Goal: Answer question/provide support

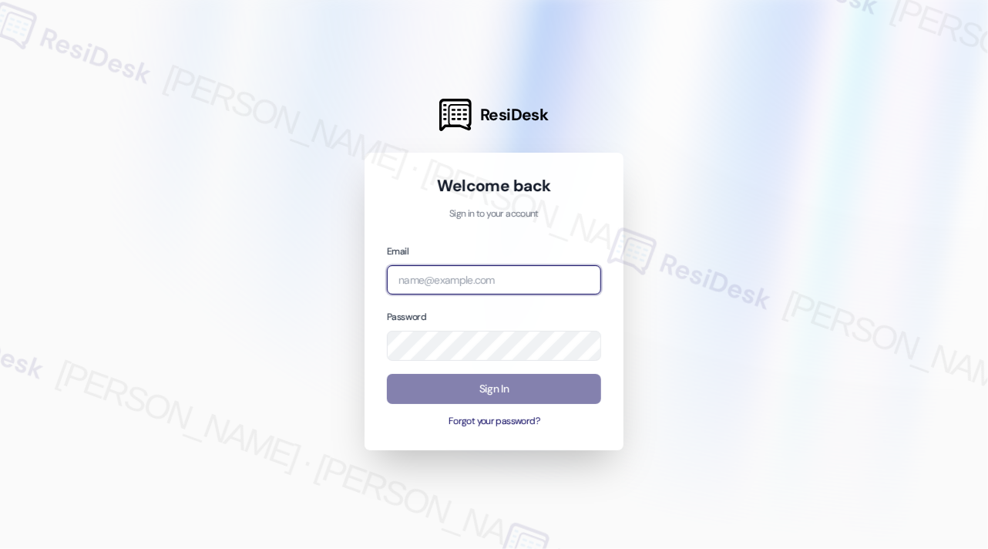
click at [534, 285] on input "email" at bounding box center [494, 280] width 214 height 30
type input "automated-surveys-kcb_mmi-[PERSON_NAME].[PERSON_NAME]@kcb_[DOMAIN_NAME]"
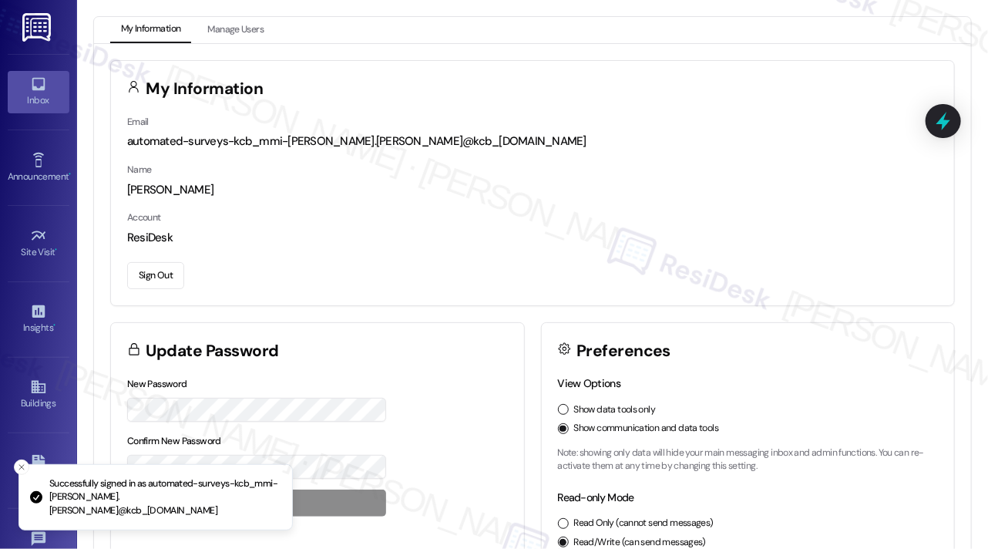
click at [50, 95] on div "Inbox" at bounding box center [38, 100] width 77 height 15
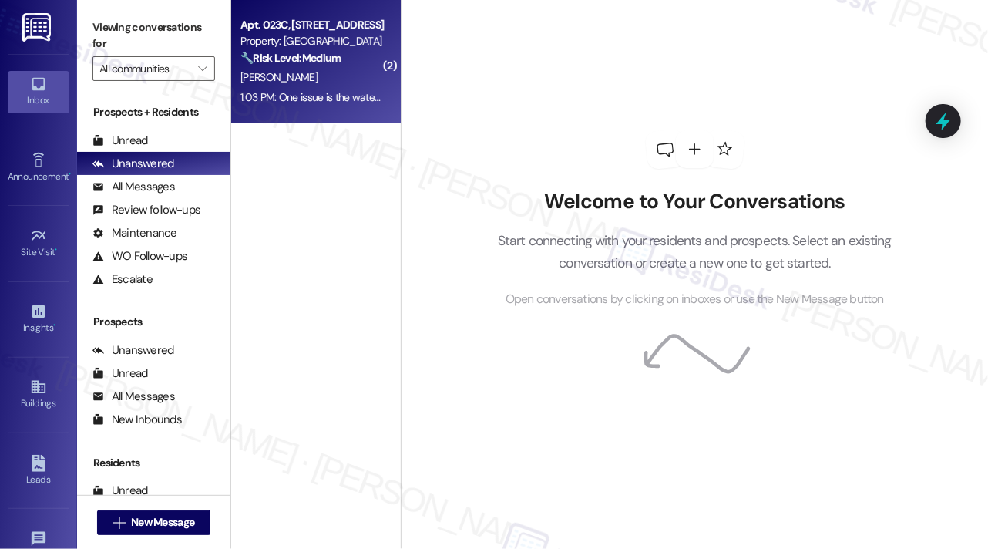
click at [324, 52] on strong "🔧 Risk Level: Medium" at bounding box center [291, 58] width 100 height 14
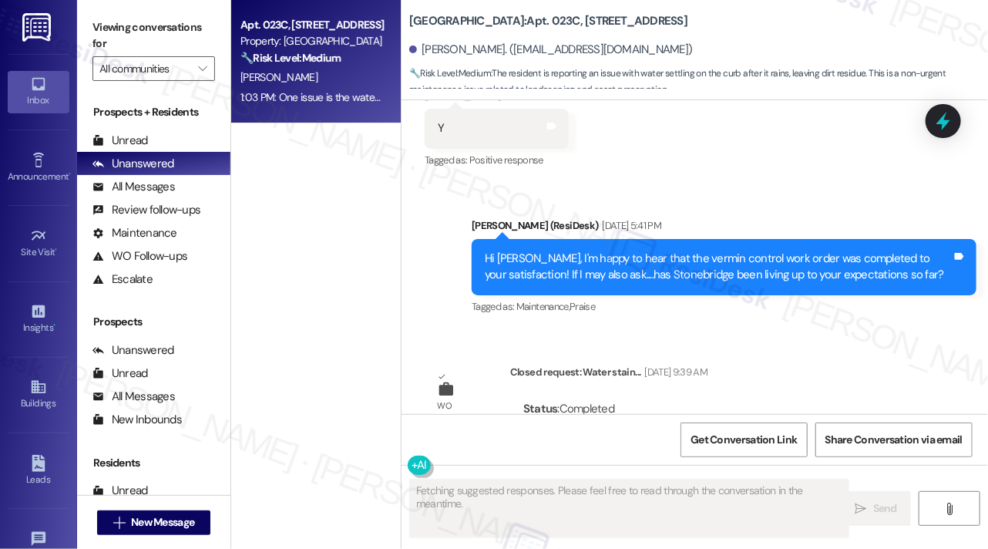
scroll to position [7125, 0]
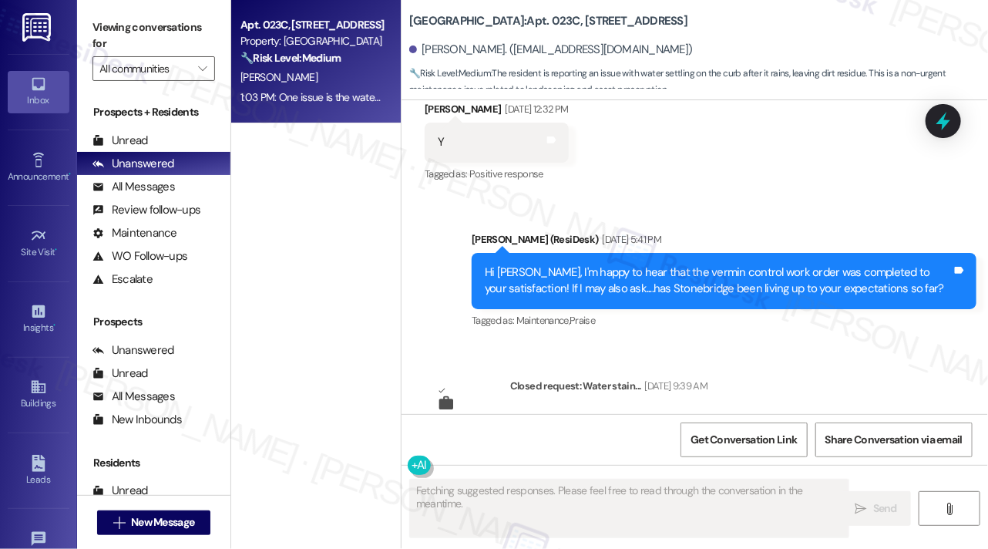
click at [561, 264] on div "Hi [PERSON_NAME], I'm happy to hear that the vermin control work order was comp…" at bounding box center [718, 280] width 467 height 33
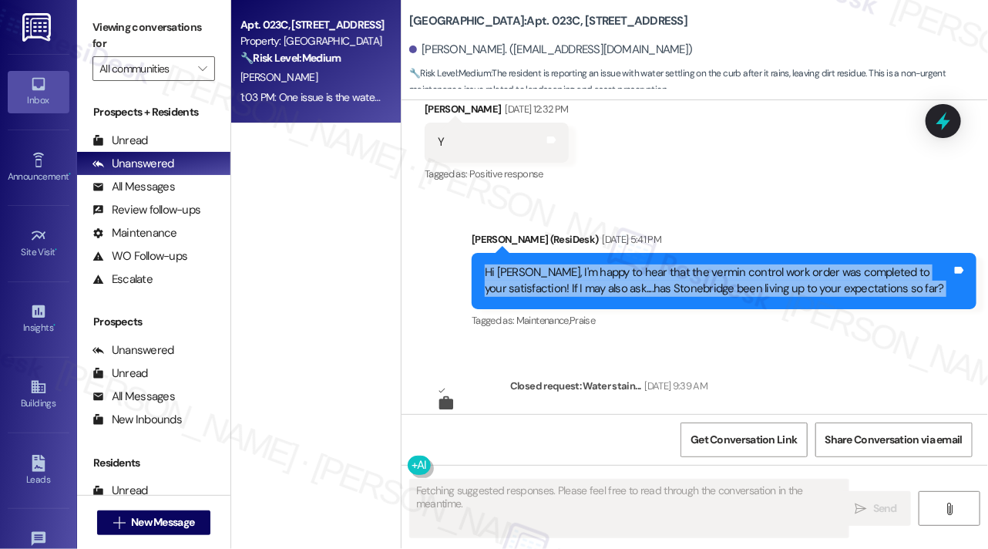
click at [561, 264] on div "Hi [PERSON_NAME], I'm happy to hear that the vermin control work order was comp…" at bounding box center [718, 280] width 467 height 33
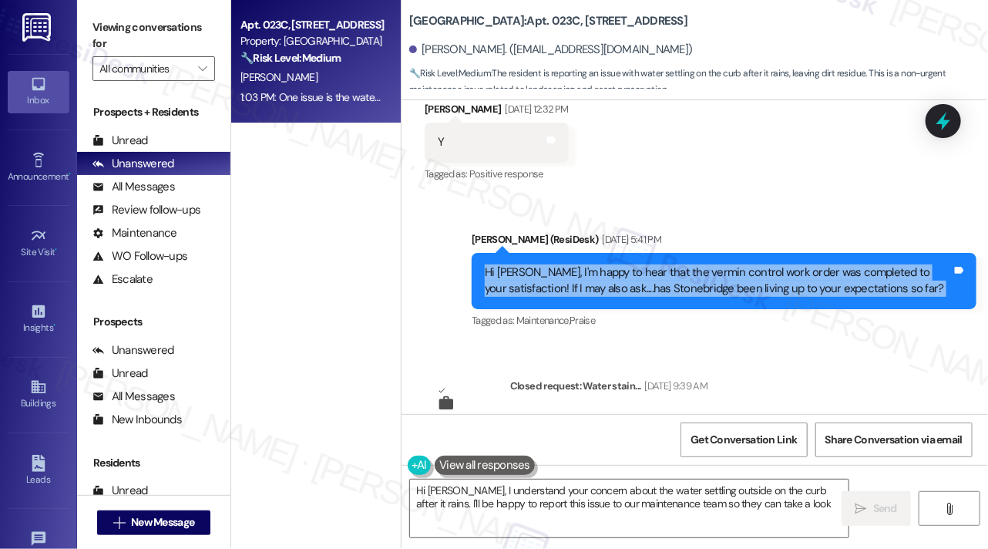
click at [701, 264] on div "Hi [PERSON_NAME], I'm happy to hear that the vermin control work order was comp…" at bounding box center [718, 280] width 467 height 33
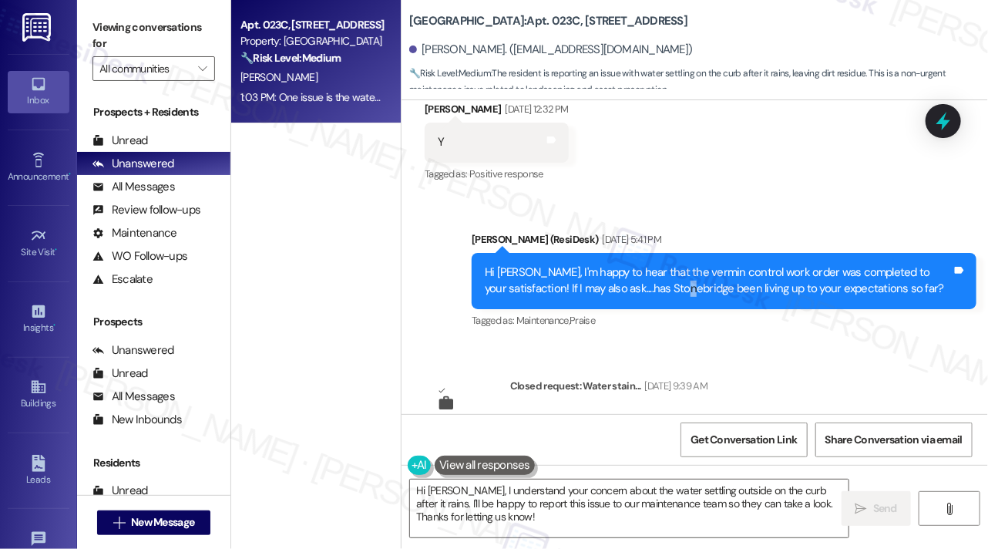
click at [701, 264] on div "Hi [PERSON_NAME], I'm happy to hear that the vermin control work order was comp…" at bounding box center [718, 280] width 467 height 33
click at [657, 264] on div "Hi [PERSON_NAME], I'm happy to hear that the vermin control work order was comp…" at bounding box center [718, 280] width 467 height 33
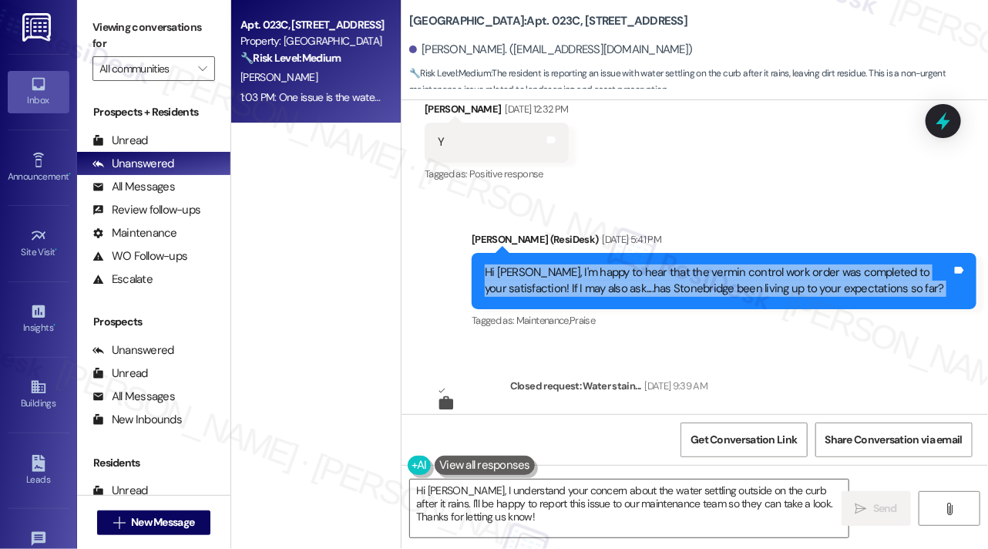
click at [657, 264] on div "Hi [PERSON_NAME], I'm happy to hear that the vermin control work order was comp…" at bounding box center [718, 280] width 467 height 33
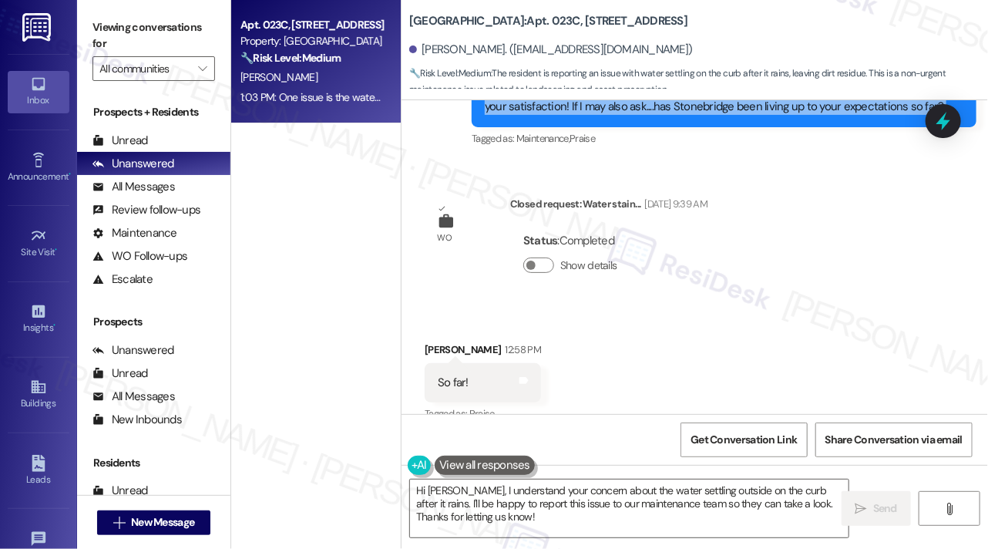
scroll to position [7356, 0]
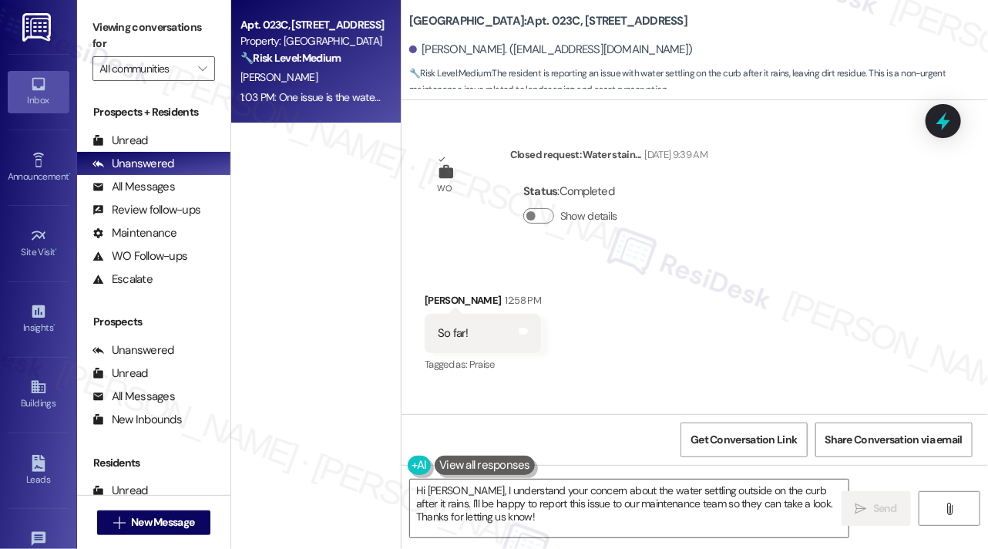
drag, startPoint x: 460, startPoint y: 336, endPoint x: 570, endPoint y: 359, distance: 112.5
click at [570, 434] on div "One issue is the water that settles outside on the adjacent curb after it rains…" at bounding box center [671, 450] width 467 height 33
click at [589, 434] on div "One issue is the water that settles outside on the adjacent curb after it rains…" at bounding box center [671, 450] width 467 height 33
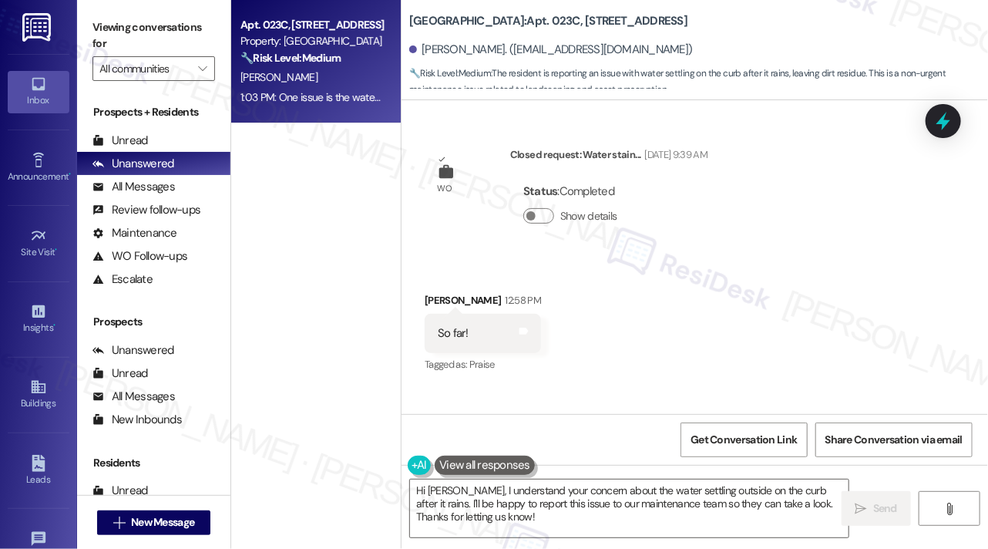
click at [583, 258] on div "Received via SMS [PERSON_NAME] 12:58 PM So far! Tags and notes Tagged as: Prais…" at bounding box center [695, 385] width 587 height 255
click at [465, 434] on div "One issue is the water that settles outside on the adjacent curb after it rains…" at bounding box center [671, 450] width 467 height 33
copy div "One issue is the water that settles outside on the adjacent curb after it rains…"
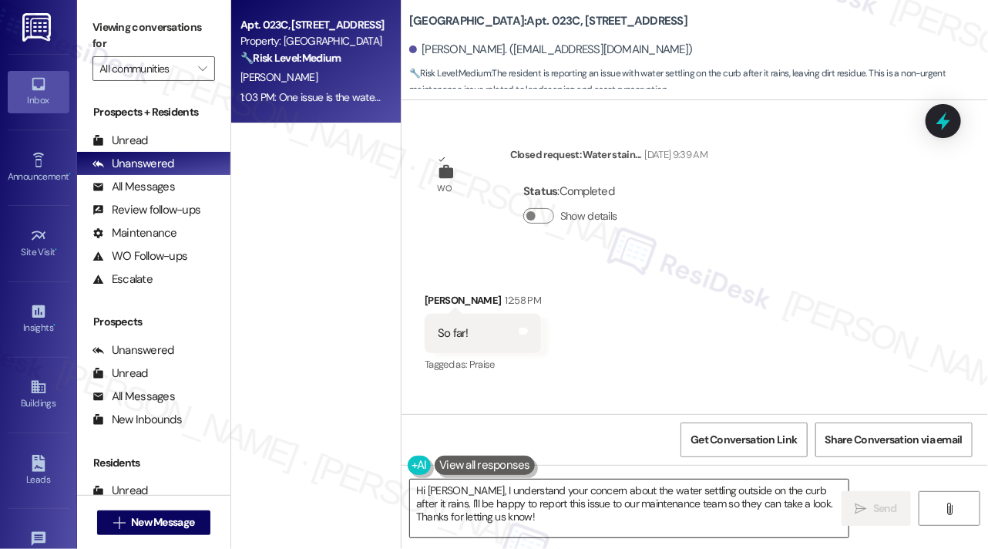
click at [503, 500] on textarea "Hi [PERSON_NAME], I understand your concern about the water settling outside on…" at bounding box center [629, 509] width 439 height 58
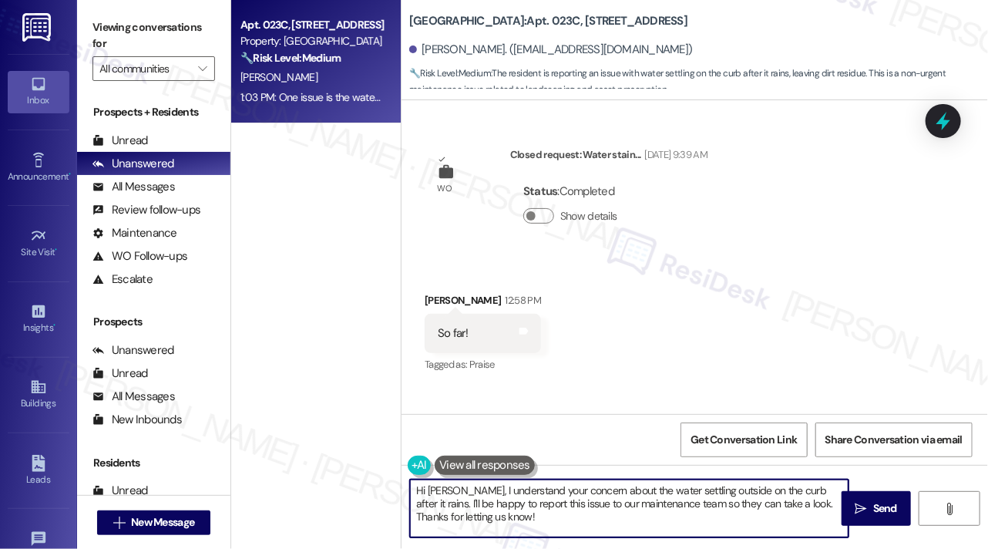
click at [503, 500] on textarea "Hi [PERSON_NAME], I understand your concern about the water settling outside on…" at bounding box center [629, 509] width 439 height 58
click at [678, 479] on div "Tagged as: Plumbing/water , Click to highlight conversations about Plumbing/wat…" at bounding box center [677, 490] width 505 height 22
click at [712, 485] on textarea "Hi [PERSON_NAME], I understand your concern about the water settling outside on…" at bounding box center [629, 509] width 439 height 58
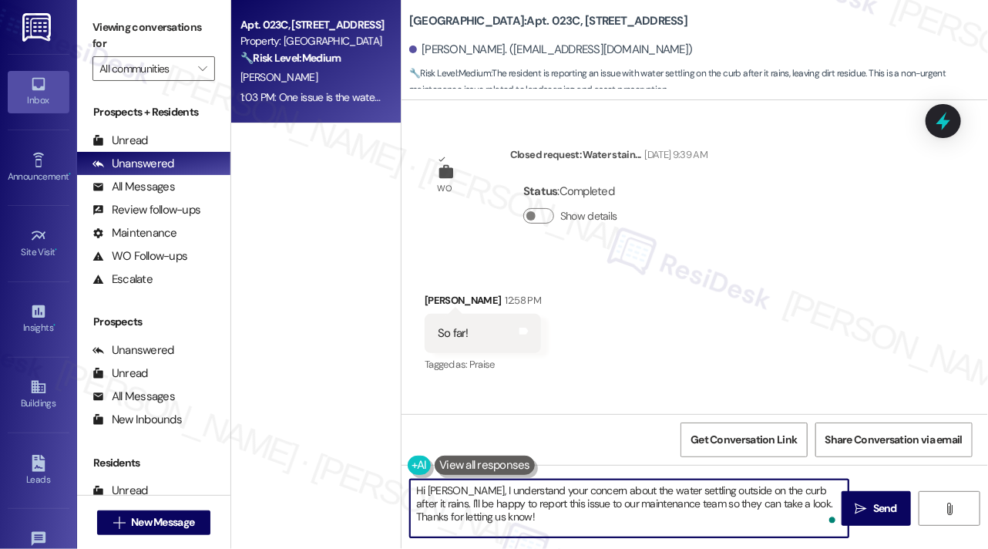
click at [712, 485] on textarea "Hi [PERSON_NAME], I understand your concern about the water settling outside on…" at bounding box center [629, 509] width 439 height 58
click at [568, 500] on textarea "Hi [PERSON_NAME], I understand your concern about the water settling outside on…" at bounding box center [629, 509] width 439 height 58
click at [487, 502] on textarea "Hi [PERSON_NAME], I understand your concern about the water settling outside on…" at bounding box center [629, 509] width 439 height 58
click at [608, 507] on textarea "Hi [PERSON_NAME], I understand your concern about the water settling outside on…" at bounding box center [629, 509] width 439 height 58
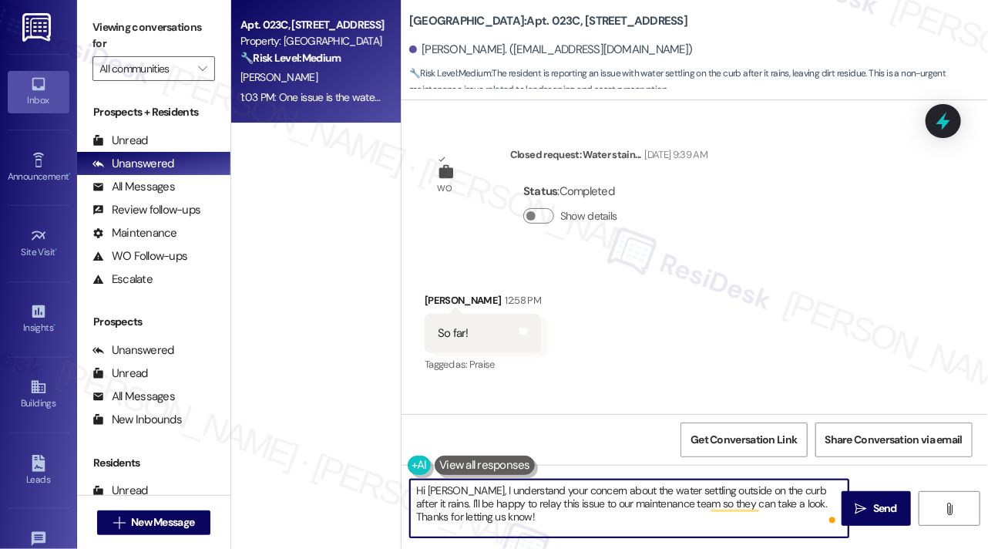
click at [608, 507] on textarea "Hi [PERSON_NAME], I understand your concern about the water settling outside on…" at bounding box center [629, 509] width 439 height 58
click at [663, 507] on textarea "Hi [PERSON_NAME], I understand your concern about the water settling outside on…" at bounding box center [629, 509] width 439 height 58
click at [831, 507] on textarea "Hi [PERSON_NAME], I understand your concern about the water settling outside on…" at bounding box center [629, 509] width 439 height 58
click at [653, 485] on textarea "Hi [PERSON_NAME], I understand your concern about the water settling outside on…" at bounding box center [629, 509] width 439 height 58
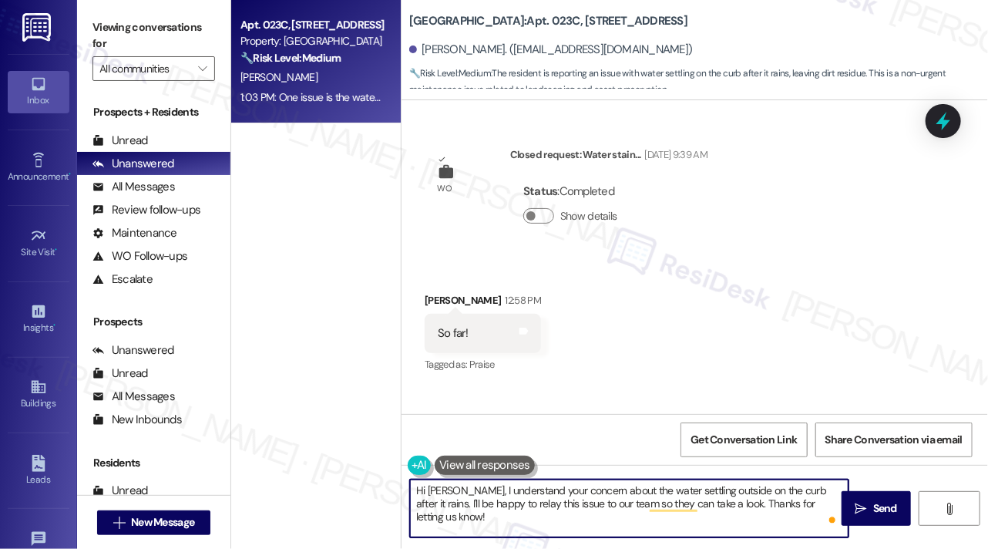
click at [653, 485] on textarea "Hi [PERSON_NAME], I understand your concern about the water settling outside on…" at bounding box center [629, 509] width 439 height 58
click at [729, 486] on textarea "Hi [PERSON_NAME], I understand your concern about the water settling outside on…" at bounding box center [629, 509] width 439 height 58
click at [703, 292] on div "Received via SMS [PERSON_NAME] 12:58 PM So far! Tags and notes Tagged as: Prais…" at bounding box center [695, 385] width 587 height 255
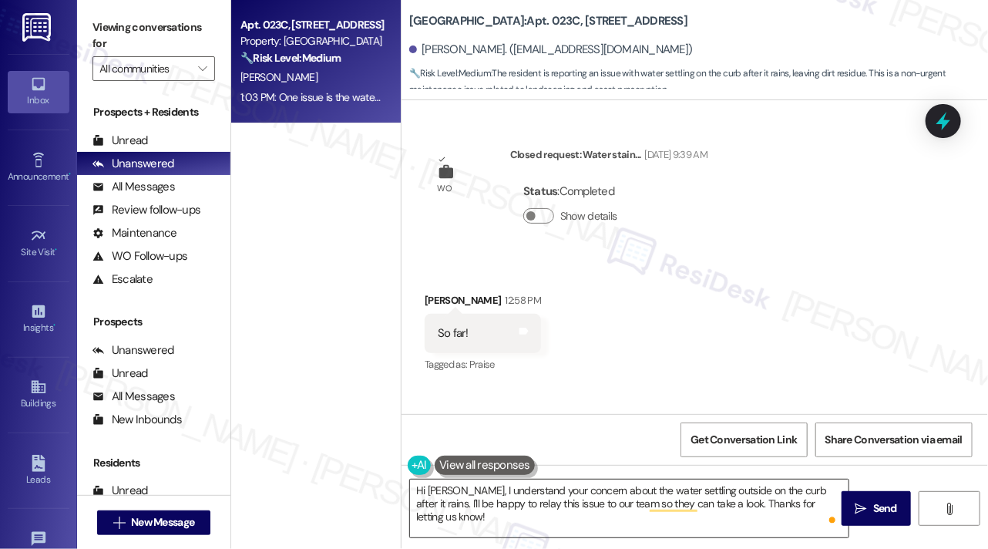
click at [447, 499] on textarea "Hi [PERSON_NAME], I understand your concern about the water settling outside on…" at bounding box center [629, 509] width 439 height 58
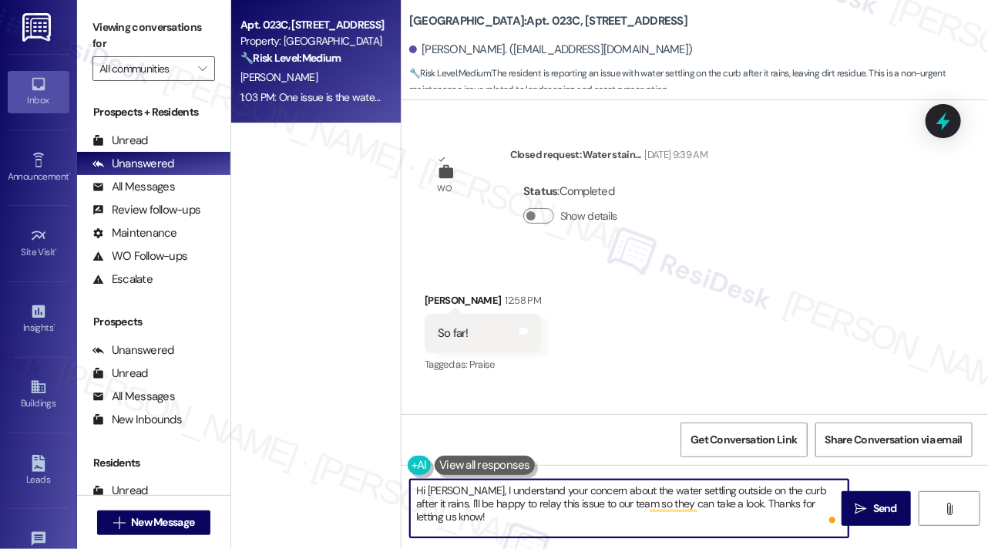
click at [447, 499] on textarea "Hi [PERSON_NAME], I understand your concern about the water settling outside on…" at bounding box center [629, 509] width 439 height 58
drag, startPoint x: 502, startPoint y: 500, endPoint x: 733, endPoint y: 506, distance: 231.4
click at [736, 505] on textarea "Hi [PERSON_NAME], I understand your concern about the water settling outside on…" at bounding box center [629, 509] width 439 height 58
click at [706, 510] on textarea "Hi [PERSON_NAME], I understand your concern about the water settling outside on…" at bounding box center [629, 509] width 439 height 58
drag, startPoint x: 699, startPoint y: 503, endPoint x: 812, endPoint y: 508, distance: 113.5
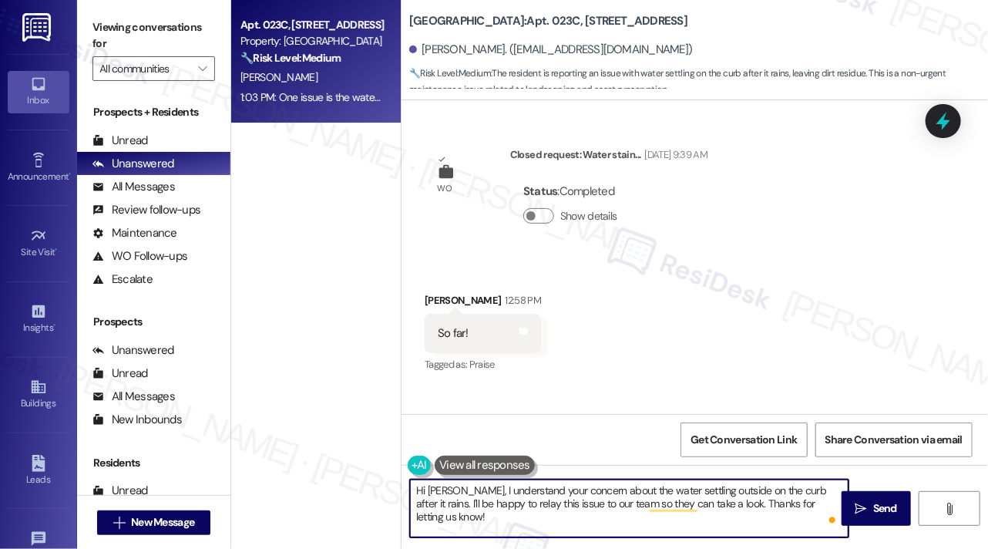
click at [812, 508] on textarea "Hi [PERSON_NAME], I understand your concern about the water settling outside on…" at bounding box center [629, 509] width 439 height 58
click at [826, 505] on textarea "Hi [PERSON_NAME], I understand your concern about the water settling outside on…" at bounding box center [629, 509] width 439 height 58
click at [459, 489] on textarea "Hi [PERSON_NAME], I understand your concern about the water settling outside on…" at bounding box center [629, 509] width 439 height 58
click at [500, 483] on textarea "Hi [PERSON_NAME], I'm glad you're I understand your concern about the water set…" at bounding box center [629, 509] width 439 height 58
click at [510, 511] on textarea "Hi [PERSON_NAME], I'm glad you're I understand your concern about the water set…" at bounding box center [629, 509] width 439 height 58
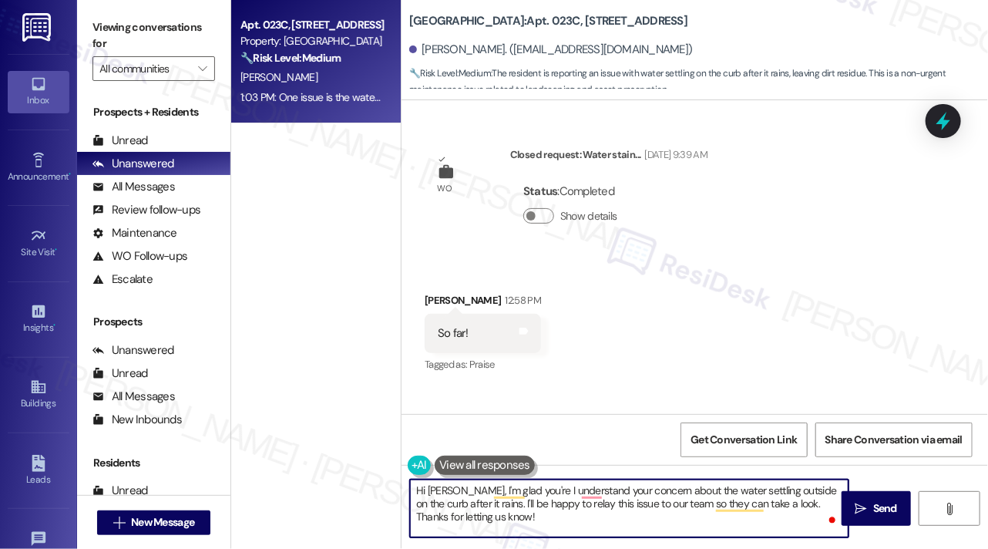
click at [549, 508] on textarea "Hi [PERSON_NAME], I'm glad you're I understand your concern about the water set…" at bounding box center [629, 509] width 439 height 58
click at [627, 506] on textarea "Hi [PERSON_NAME], I'm glad you're I understand your concern about the water set…" at bounding box center [629, 509] width 439 height 58
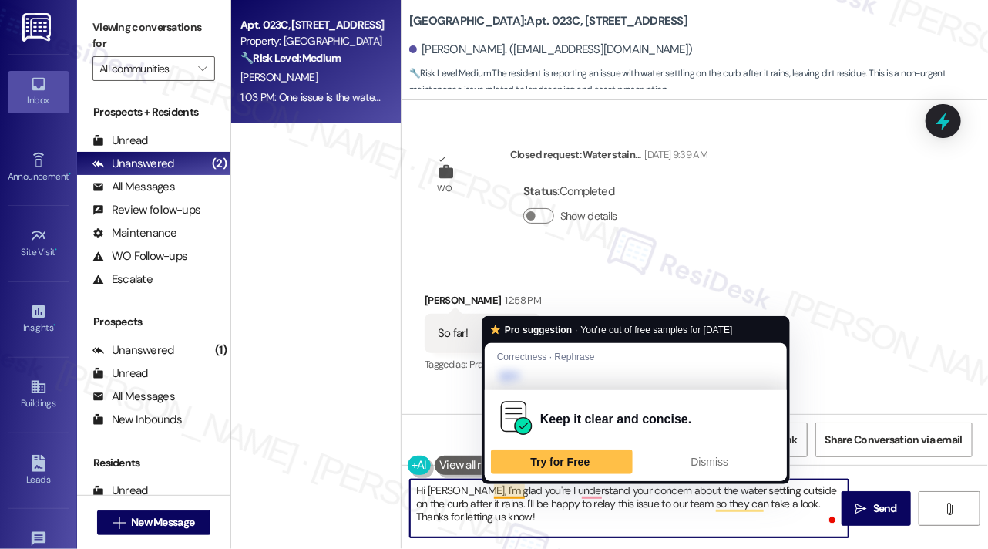
click at [530, 508] on textarea "Hi [PERSON_NAME], I'm glad you're I understand your concern about the water set…" at bounding box center [629, 509] width 439 height 58
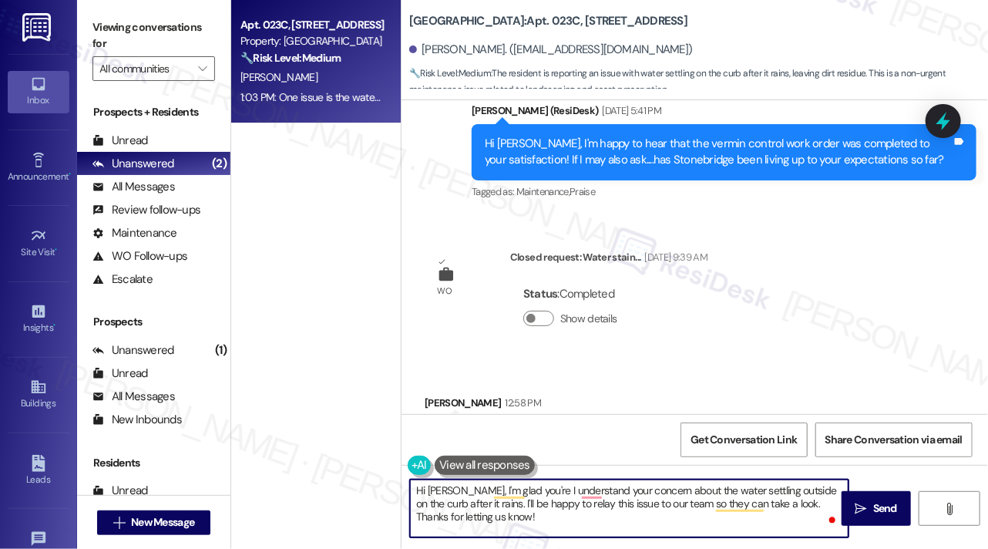
scroll to position [7125, 0]
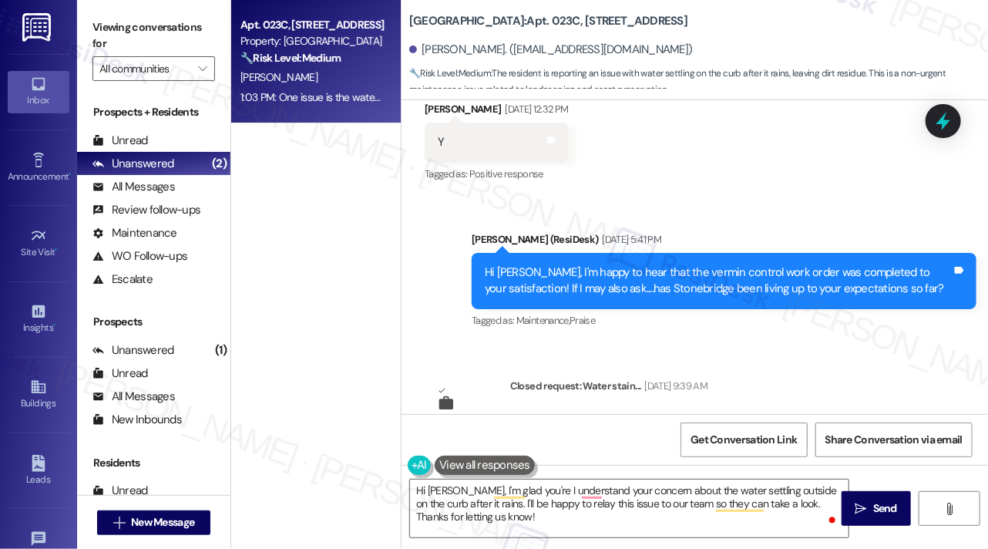
click at [668, 264] on div "Hi [PERSON_NAME], I'm happy to hear that the vermin control work order was comp…" at bounding box center [718, 280] width 467 height 33
click at [694, 253] on div "Hi [PERSON_NAME], I'm happy to hear that the vermin control work order was comp…" at bounding box center [724, 281] width 505 height 56
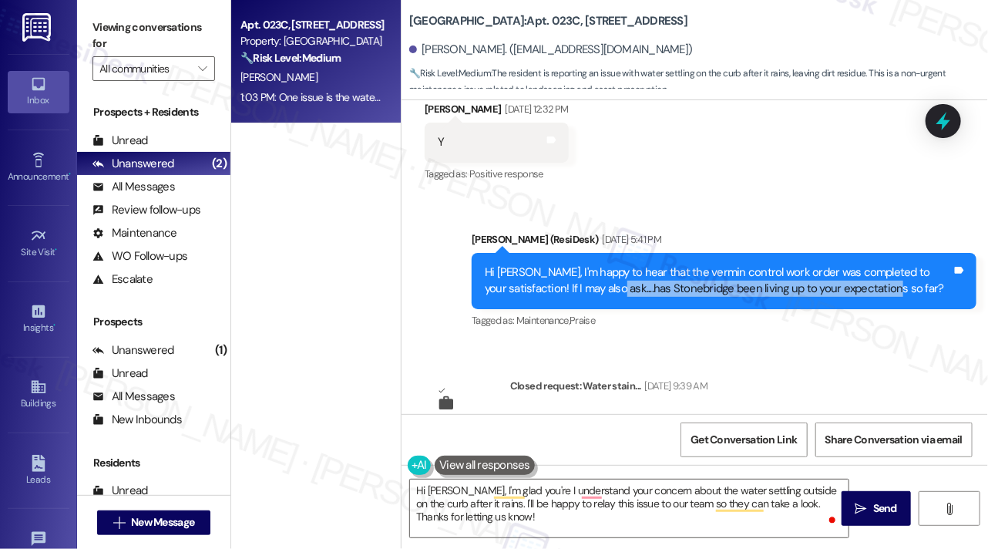
drag, startPoint x: 625, startPoint y: 187, endPoint x: 906, endPoint y: 193, distance: 281.5
click at [906, 264] on div "Hi [PERSON_NAME], I'm happy to hear that the vermin control work order was comp…" at bounding box center [718, 280] width 467 height 33
copy div "has Stonebridge been living up to your expectations so far"
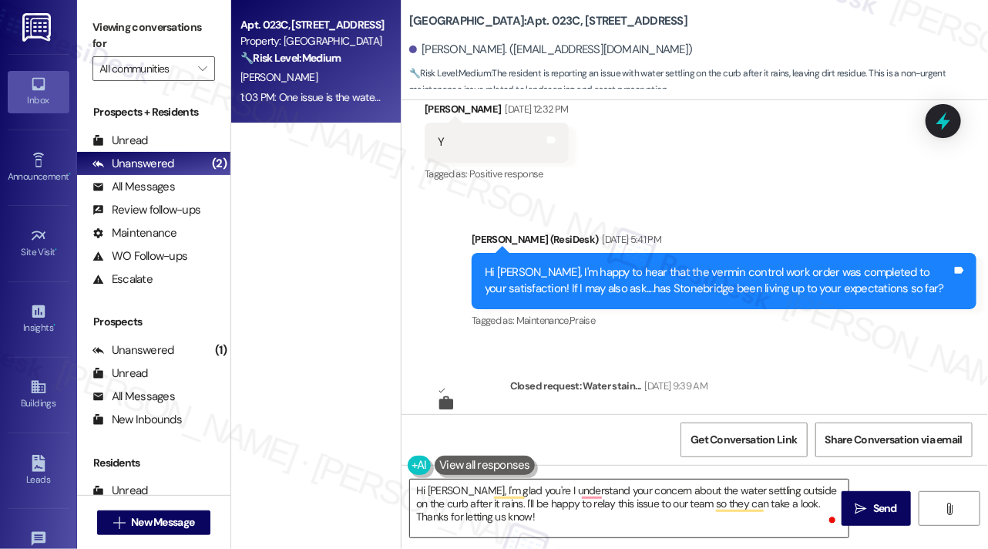
click at [490, 487] on textarea "Hi [PERSON_NAME], I'm glad you're I understand your concern about the water set…" at bounding box center [629, 509] width 439 height 58
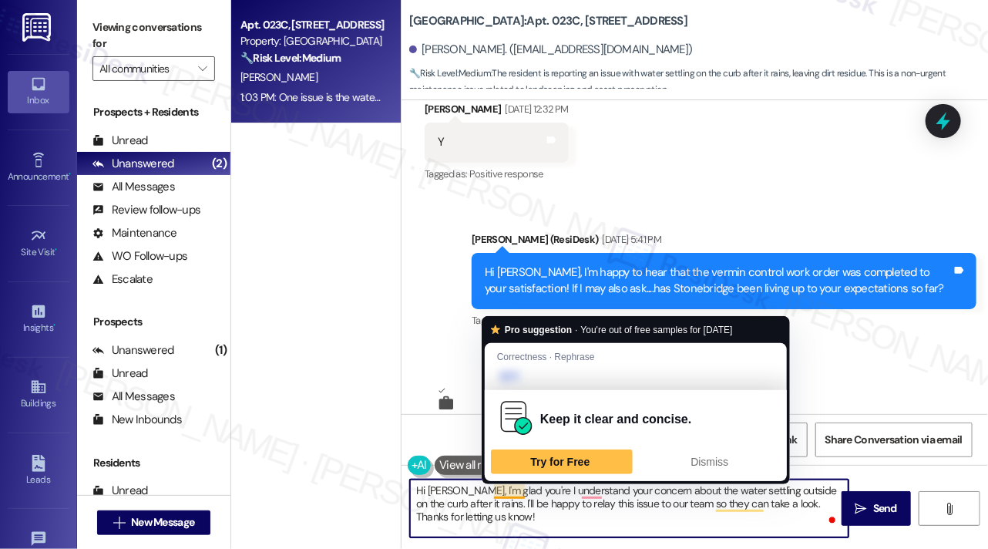
click at [499, 487] on textarea "Hi [PERSON_NAME], I'm glad you're I understand your concern about the water set…" at bounding box center [629, 509] width 439 height 58
paste textarea "has Stonebridge been living up to your expectations so far"
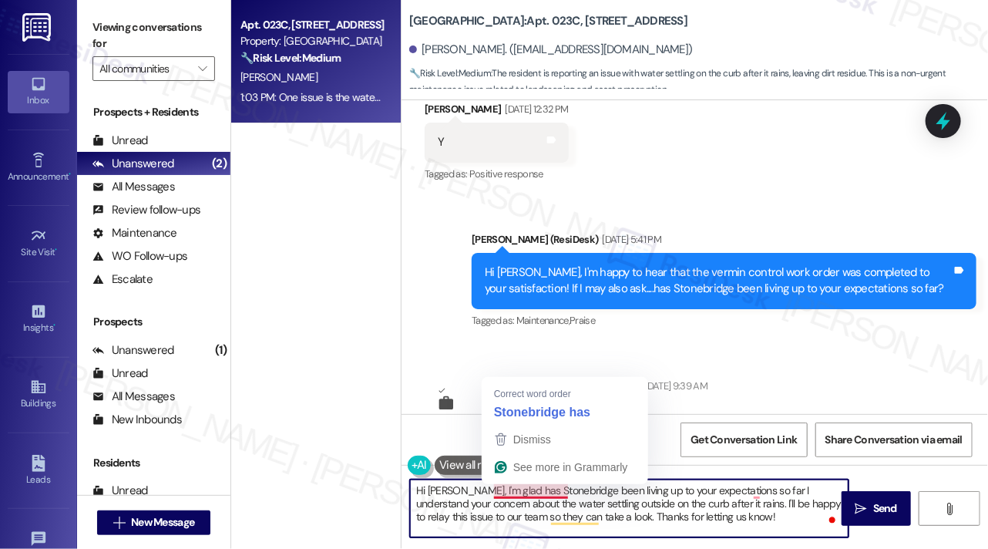
click at [503, 492] on textarea "Hi [PERSON_NAME], I'm glad has Stonebridge been living up to your expectations …" at bounding box center [629, 509] width 439 height 58
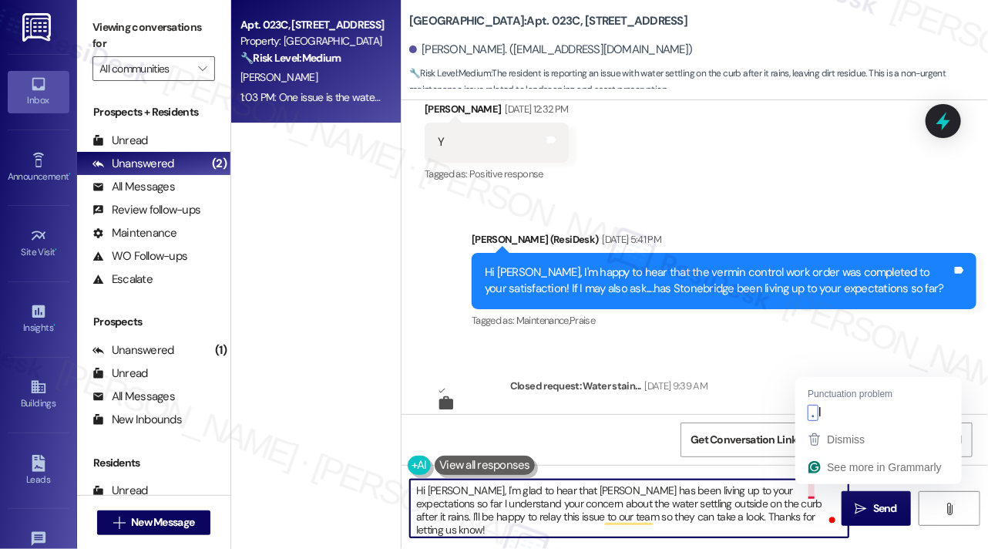
type textarea "Hi [PERSON_NAME], I'm glad to hear that [PERSON_NAME] has been living up to you…"
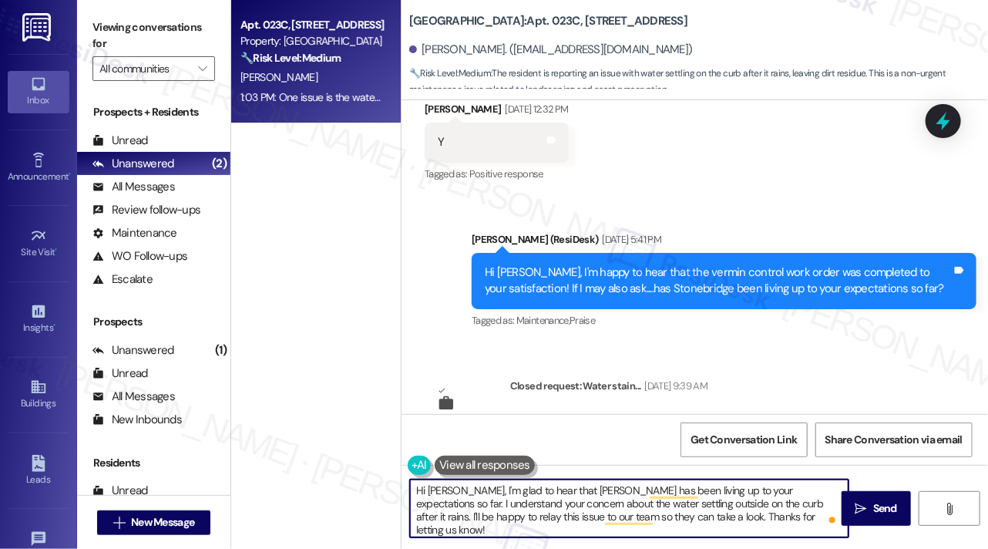
click at [517, 487] on textarea "Hi [PERSON_NAME], I'm glad to hear that [PERSON_NAME] has been living up to you…" at bounding box center [629, 509] width 439 height 58
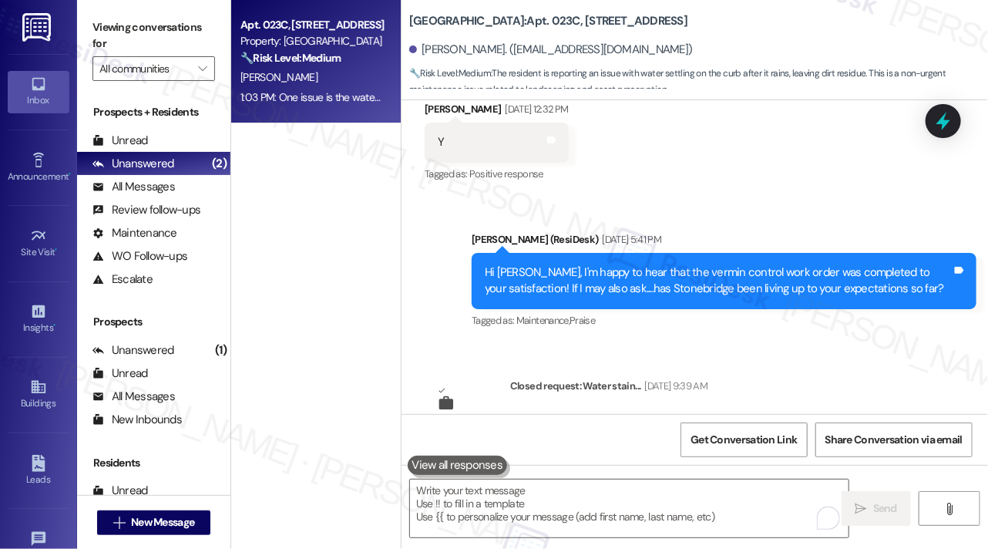
click at [127, 47] on label "Viewing conversations for" at bounding box center [154, 35] width 123 height 41
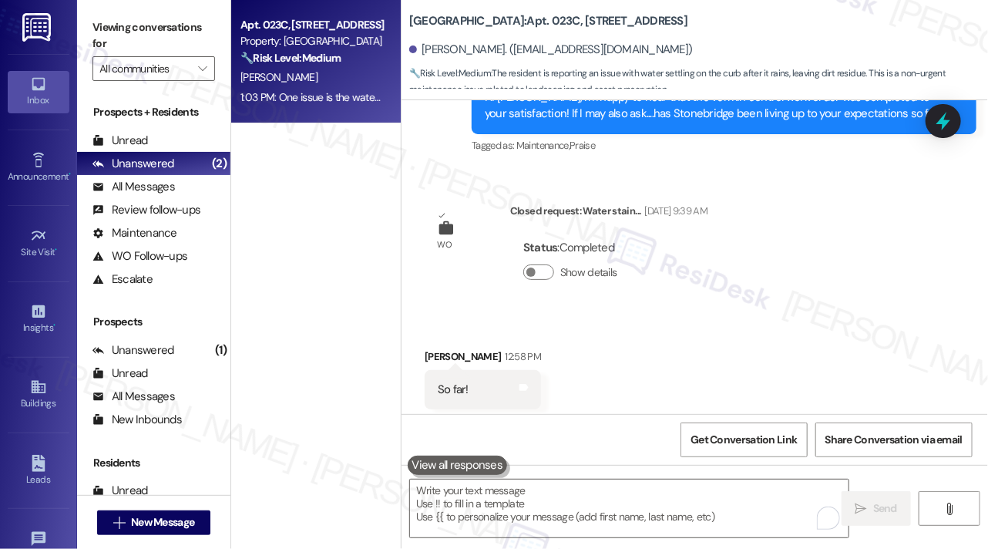
scroll to position [7356, 0]
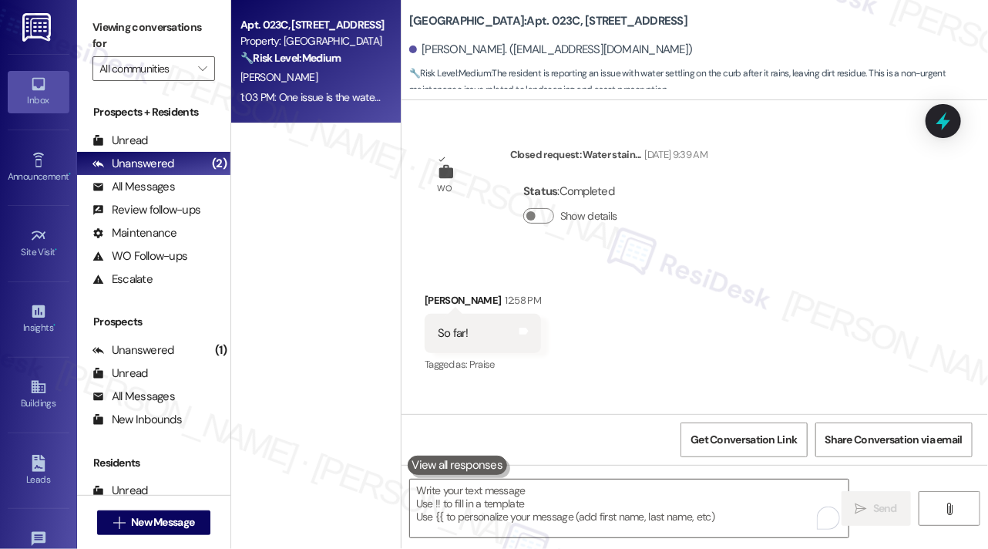
drag, startPoint x: 97, startPoint y: 14, endPoint x: 251, endPoint y: 117, distance: 185.0
click at [97, 14] on div "Viewing conversations for All communities " at bounding box center [153, 48] width 153 height 96
click at [515, 493] on textarea "To enrich screen reader interactions, please activate Accessibility in Grammarl…" at bounding box center [629, 509] width 439 height 58
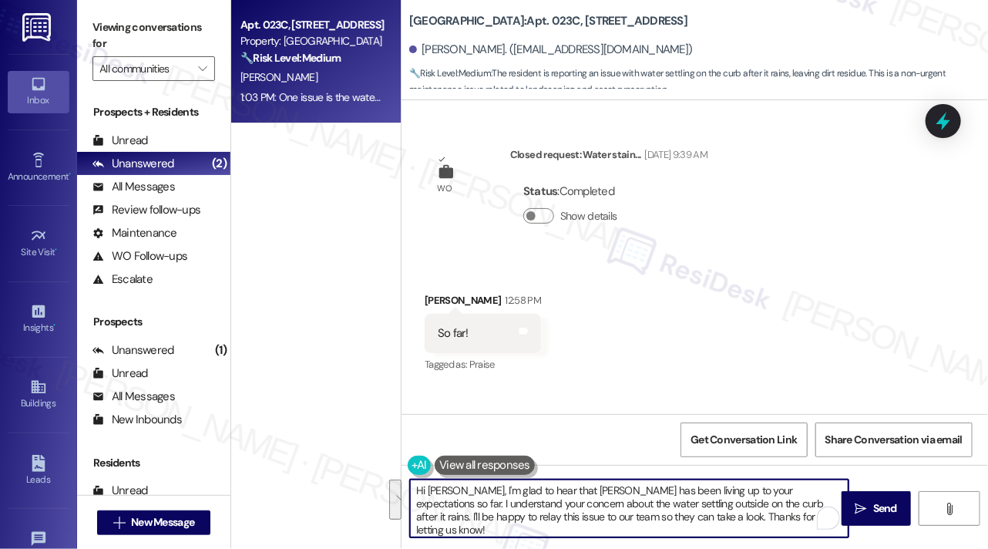
click at [515, 493] on textarea "Hi [PERSON_NAME], I'm glad to hear that [PERSON_NAME] has been living up to you…" at bounding box center [629, 509] width 439 height 58
drag, startPoint x: 456, startPoint y: 486, endPoint x: 777, endPoint y: 550, distance: 327.1
click at [777, 548] on html "Inbox Go to Inbox Announcement • Send A Text Announcement Site Visit • Go to Si…" at bounding box center [494, 274] width 988 height 549
paste textarea "I’m glad to hear [PERSON_NAME] has been meeting your expectations so far. I com…"
click at [509, 482] on textarea "Hi [PERSON_NAME], I’m glad to hear [PERSON_NAME] has been meeting your expectat…" at bounding box center [629, 509] width 439 height 58
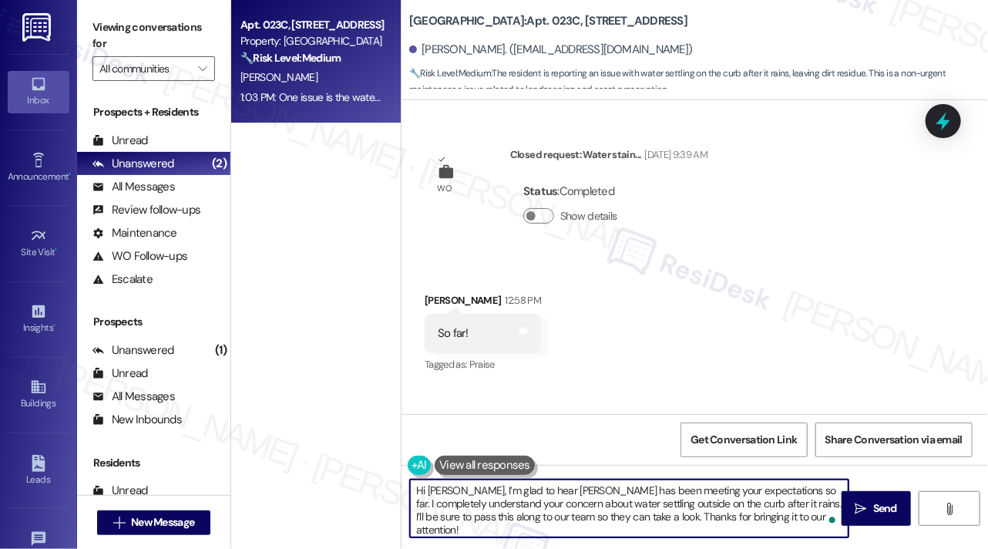
click at [509, 482] on textarea "Hi [PERSON_NAME], I’m glad to hear [PERSON_NAME] has been meeting your expectat…" at bounding box center [629, 509] width 439 height 58
click at [601, 486] on textarea "Hi [PERSON_NAME], I’m glad to hear [PERSON_NAME] has been meeting your expectat…" at bounding box center [629, 509] width 439 height 58
click at [602, 486] on textarea "Hi [PERSON_NAME], I’m glad to hear [PERSON_NAME] has been meeting your expectat…" at bounding box center [629, 509] width 439 height 58
click at [792, 485] on textarea "Hi [PERSON_NAME], I’m glad to hear [PERSON_NAME] has been meeting your expectat…" at bounding box center [629, 509] width 439 height 58
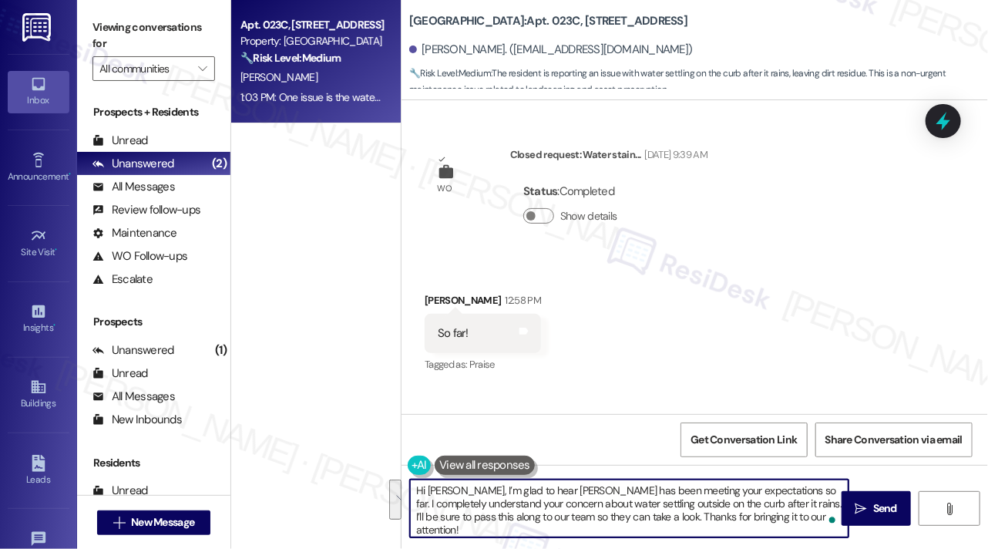
click at [792, 485] on textarea "Hi [PERSON_NAME], I’m glad to hear [PERSON_NAME] has been meeting your expectat…" at bounding box center [629, 509] width 439 height 58
click at [626, 492] on textarea "Hi [PERSON_NAME], I’m glad to hear [PERSON_NAME] has been meeting your expectat…" at bounding box center [629, 509] width 439 height 58
click at [776, 520] on textarea "Hi [PERSON_NAME], I’m glad to hear [PERSON_NAME] has been meeting your expectat…" at bounding box center [629, 509] width 439 height 58
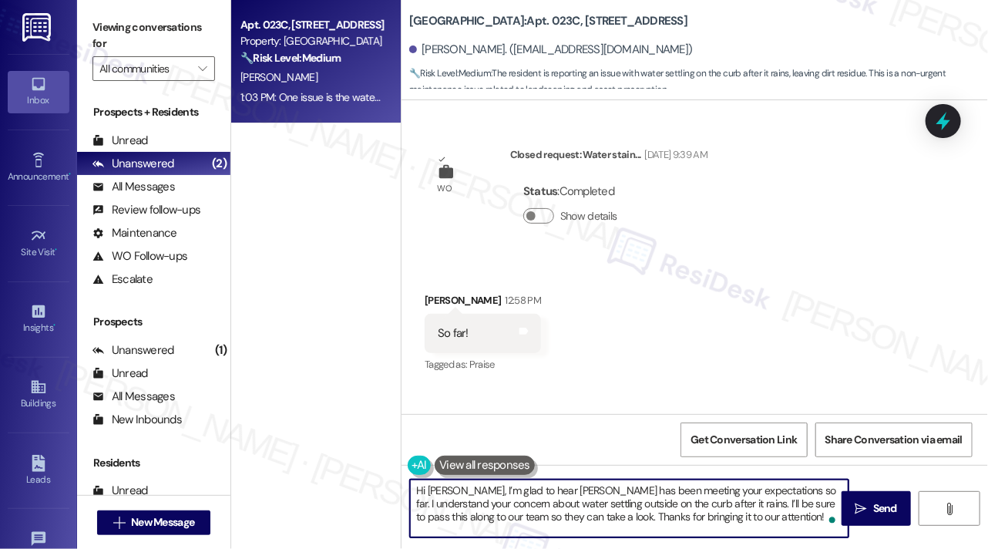
click at [789, 516] on textarea "Hi [PERSON_NAME], I’m glad to hear [PERSON_NAME] has been meeting your expectat…" at bounding box center [629, 509] width 439 height 58
type textarea "Hi [PERSON_NAME], I’m glad to hear [PERSON_NAME] has been meeting your expectat…"
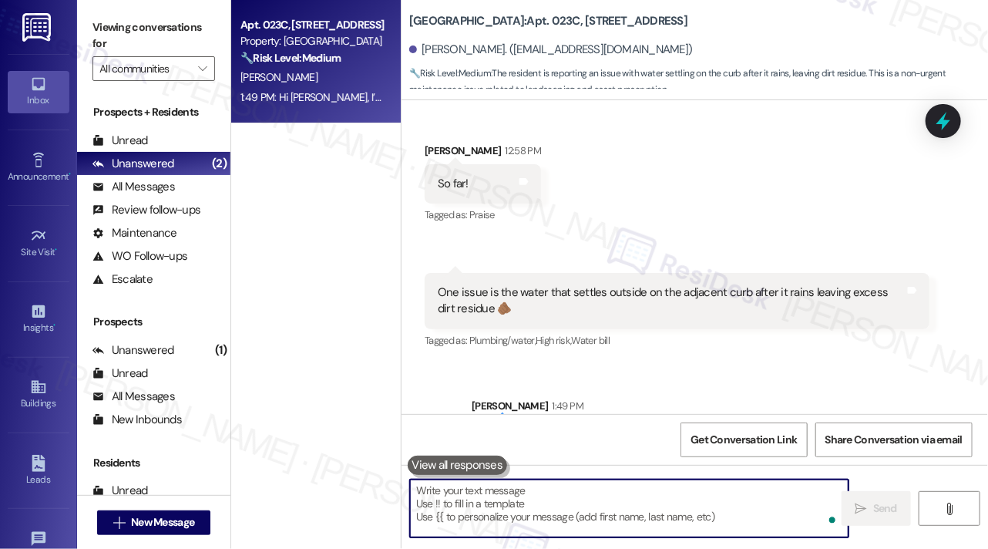
scroll to position [7513, 0]
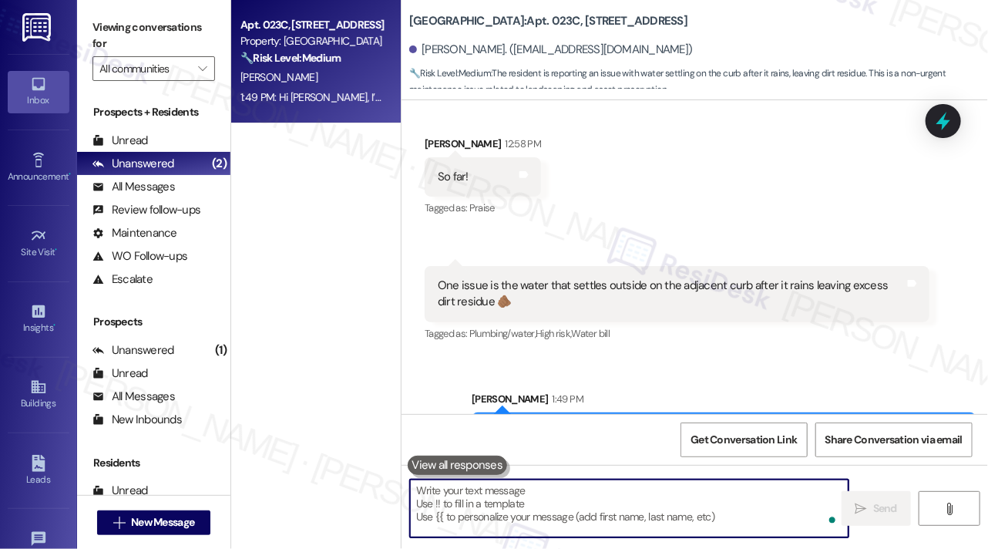
click at [719, 424] on div "Hi [PERSON_NAME], I’m glad to hear [PERSON_NAME] has been meeting your expectat…" at bounding box center [718, 457] width 467 height 66
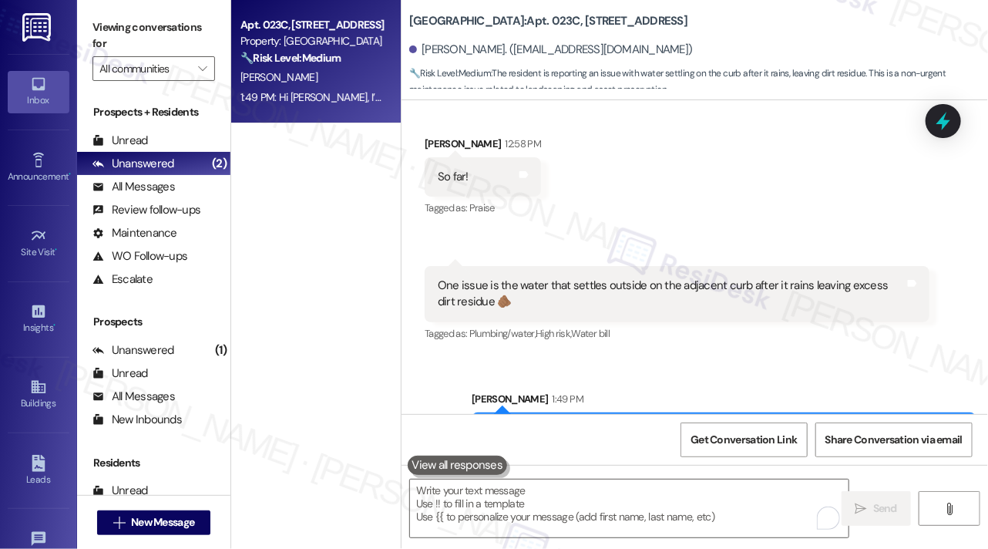
click at [719, 424] on div "Hi [PERSON_NAME], I’m glad to hear [PERSON_NAME] has been meeting your expectat…" at bounding box center [718, 457] width 467 height 66
click at [696, 391] on div "[PERSON_NAME] 1:49 PM" at bounding box center [724, 402] width 505 height 22
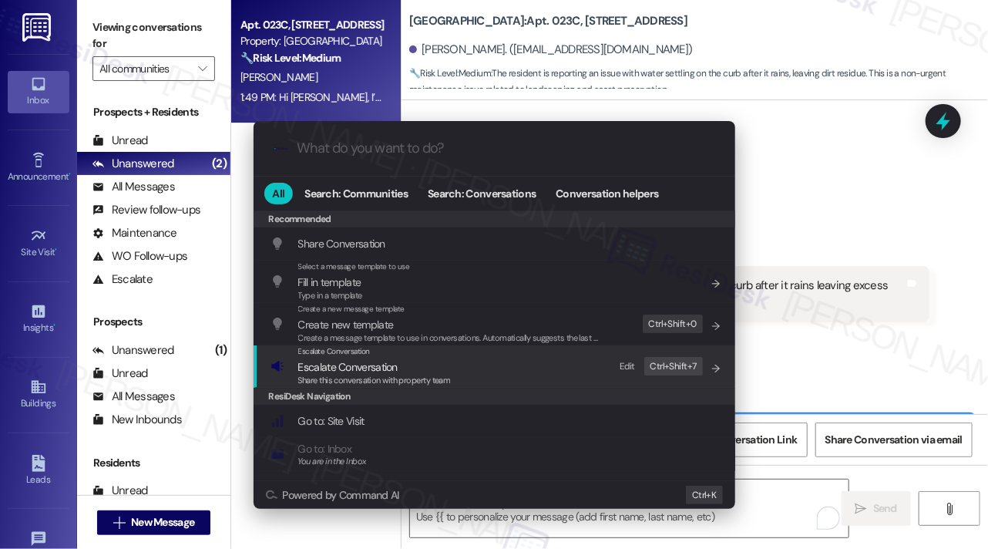
click at [382, 375] on span "Share this conversation with property team" at bounding box center [374, 380] width 153 height 11
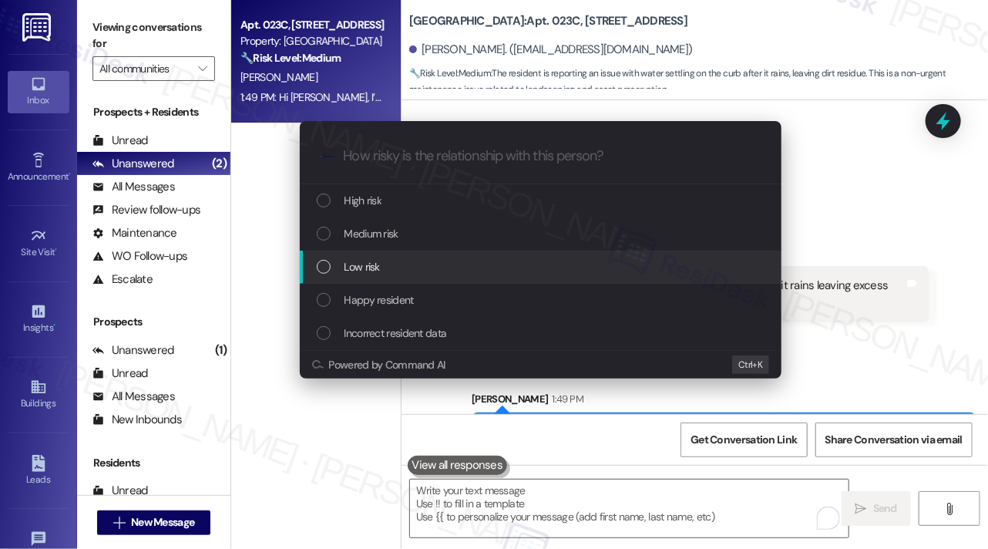
click at [390, 261] on div "Low risk" at bounding box center [542, 266] width 451 height 17
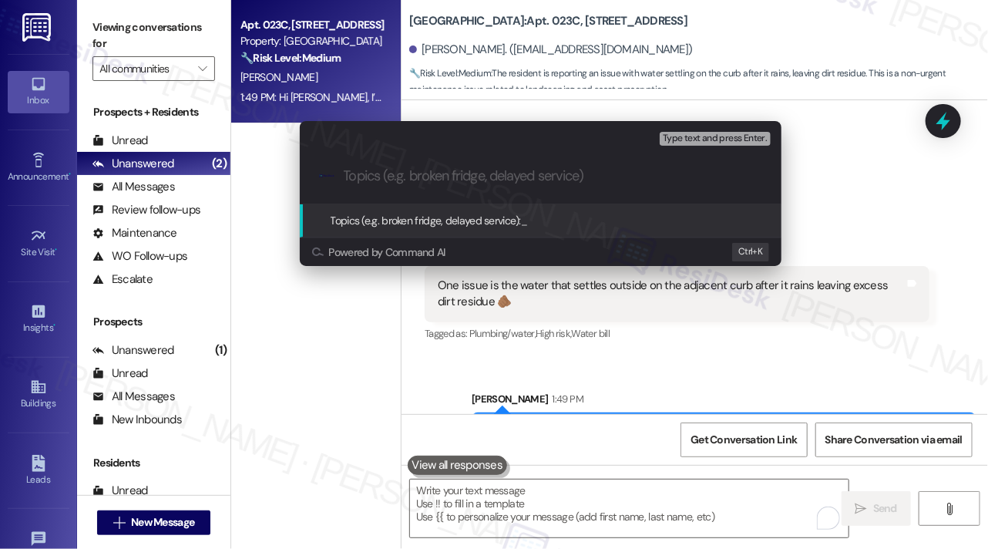
type input "C"
click at [766, 359] on div "Escalate Conversation Low risk Topics (e.g. broken fridge, delayed service) Any…" at bounding box center [494, 274] width 988 height 549
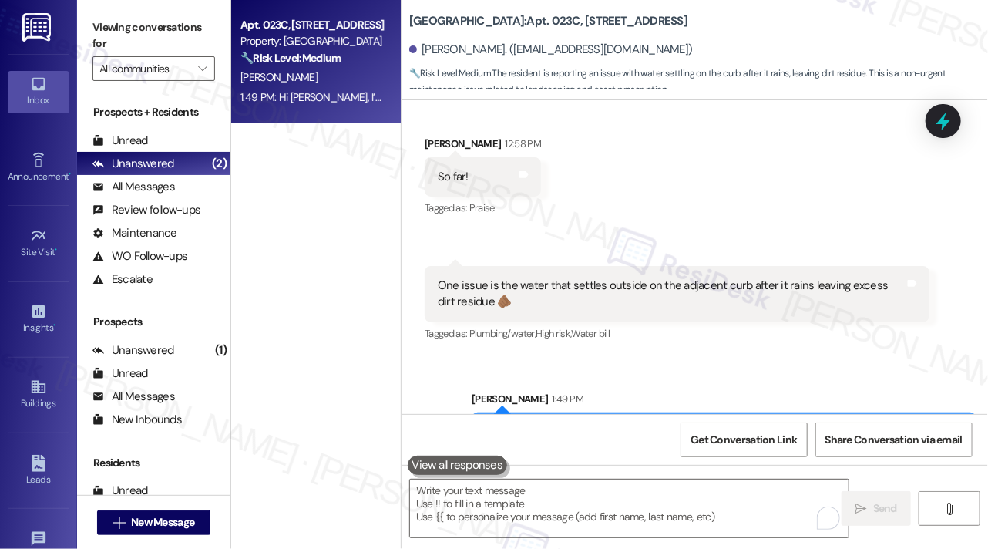
click at [604, 266] on div "One issue is the water that settles outside on the adjacent curb after it rains…" at bounding box center [677, 294] width 505 height 56
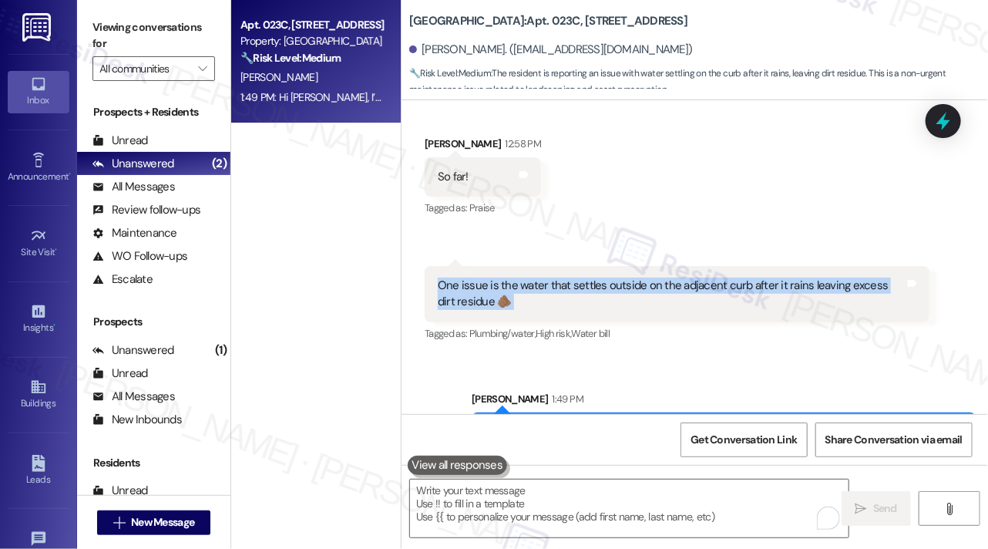
click at [604, 266] on div "One issue is the water that settles outside on the adjacent curb after it rains…" at bounding box center [677, 294] width 505 height 56
copy div "One issue is the water that settles outside on the adjacent curb after it rains…"
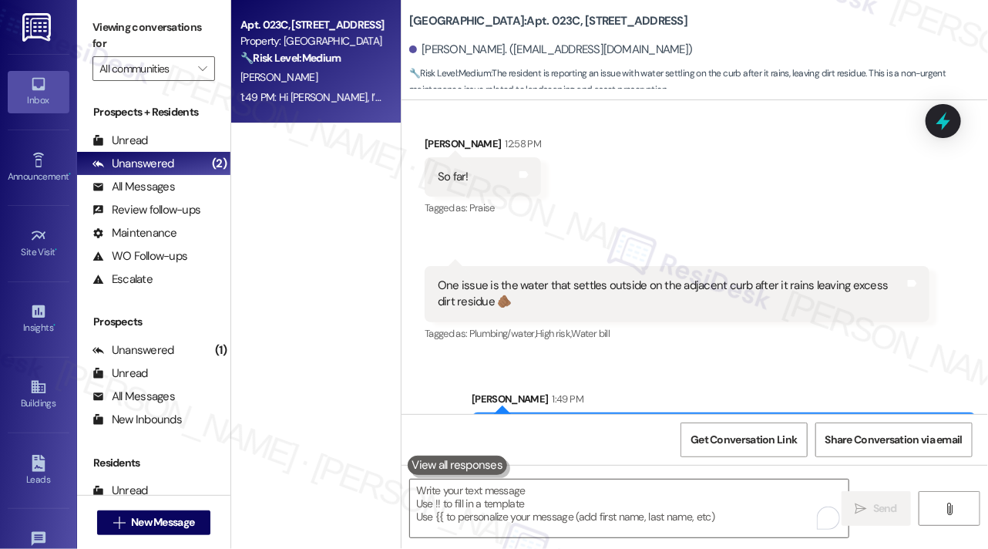
click at [112, 24] on label "Viewing conversations for" at bounding box center [154, 35] width 123 height 41
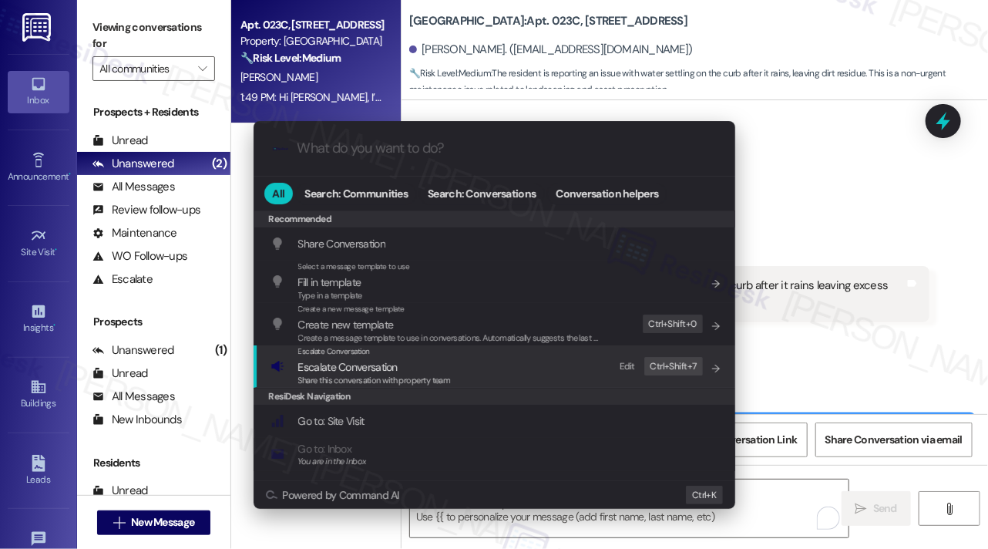
click at [473, 359] on div "Escalate Conversation Escalate Conversation Share this conversation with proper…" at bounding box center [496, 366] width 451 height 42
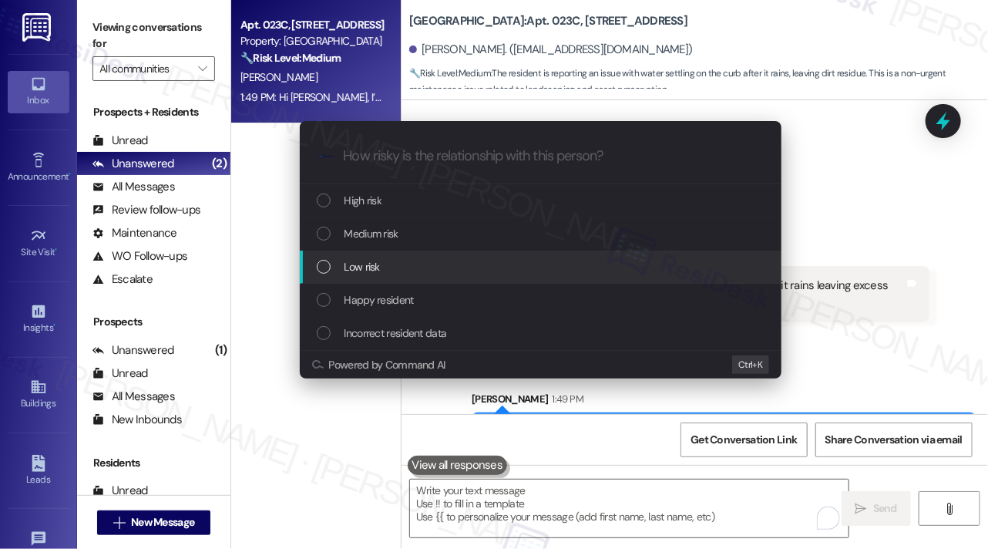
click at [408, 271] on div "Low risk" at bounding box center [542, 266] width 451 height 17
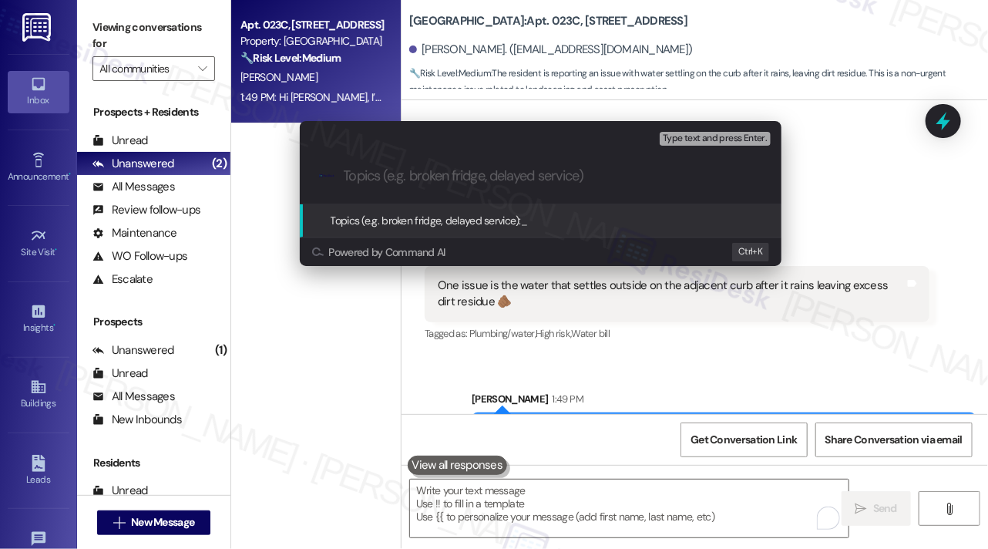
paste input "Water Pooling on Curb After Rain Causing Dirt Residue"
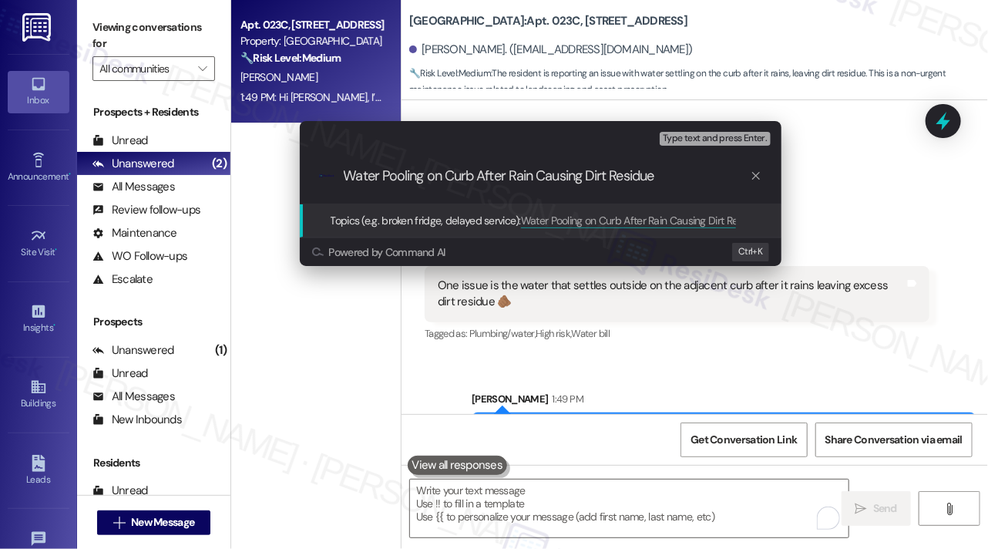
drag, startPoint x: 537, startPoint y: 175, endPoint x: 685, endPoint y: 179, distance: 148.1
click at [685, 179] on input "Water Pooling on Curb After Rain Causing Dirt Residue" at bounding box center [547, 176] width 406 height 16
click at [580, 194] on div ".cls-1{fill:#0a055f;}.cls-2{fill:#0cc4c4;} resideskLogoBlueOrange Water Pooling…" at bounding box center [541, 176] width 482 height 55
click at [341, 171] on div ".cls-1{fill:#0a055f;}.cls-2{fill:#0cc4c4;} resideskLogoBlueOrange Water Pooling…" at bounding box center [541, 176] width 482 height 55
click at [347, 177] on input "Water Pooling on Curb After Rain Concern" at bounding box center [547, 176] width 406 height 16
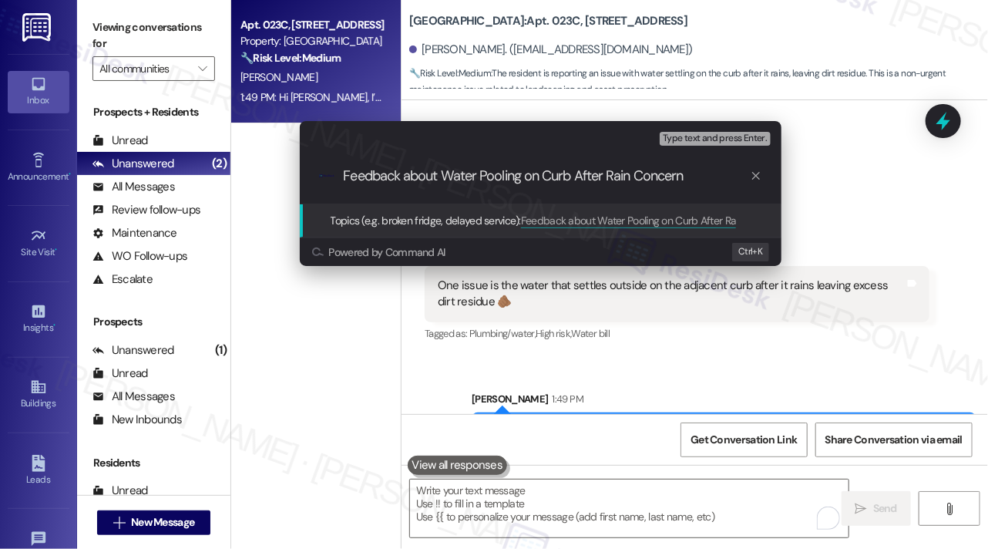
click at [460, 175] on input "Feedback about Water Pooling on Curb After Rain Concern" at bounding box center [547, 176] width 406 height 16
click at [509, 175] on input "Feedback about Water Pooling on Curb After Rain Concern" at bounding box center [547, 176] width 406 height 16
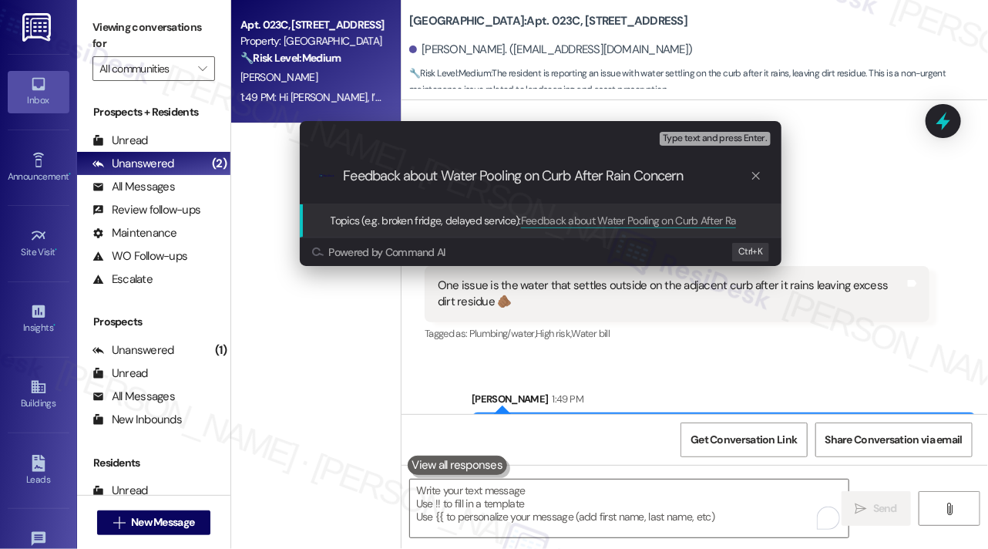
click at [509, 175] on input "Feedback about Water Pooling on Curb After Rain Concern" at bounding box center [547, 176] width 406 height 16
type input "Feedback about Water Settling on Curb After Rain Concern"
click at [505, 176] on input "Feedback about Water Settling on Curb After Rain Concern" at bounding box center [547, 176] width 406 height 16
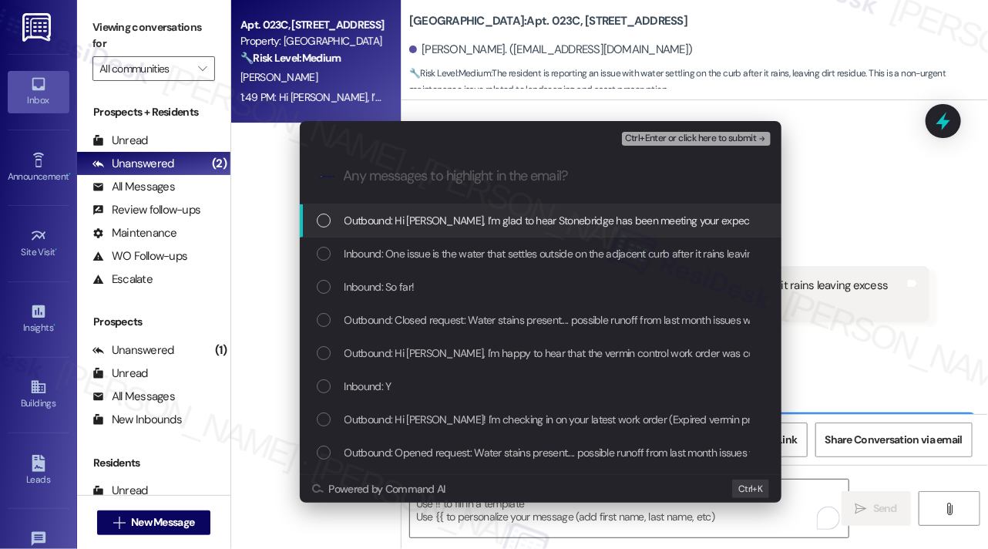
click at [482, 249] on span "Inbound: One issue is the water that settles outside on the adjacent curb after…" at bounding box center [603, 253] width 516 height 17
click at [652, 141] on span "Ctrl+Enter or click here to submit" at bounding box center [691, 138] width 132 height 11
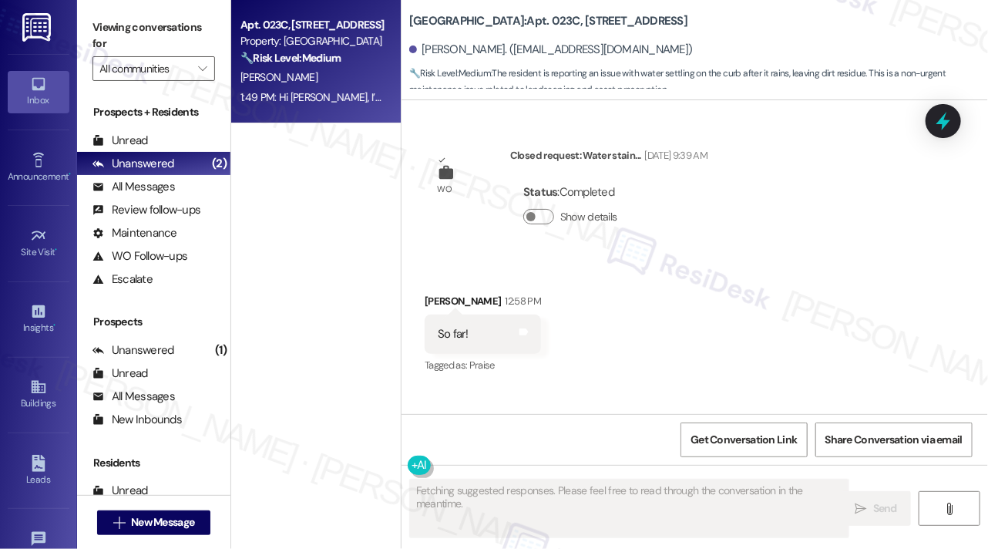
scroll to position [7536, 0]
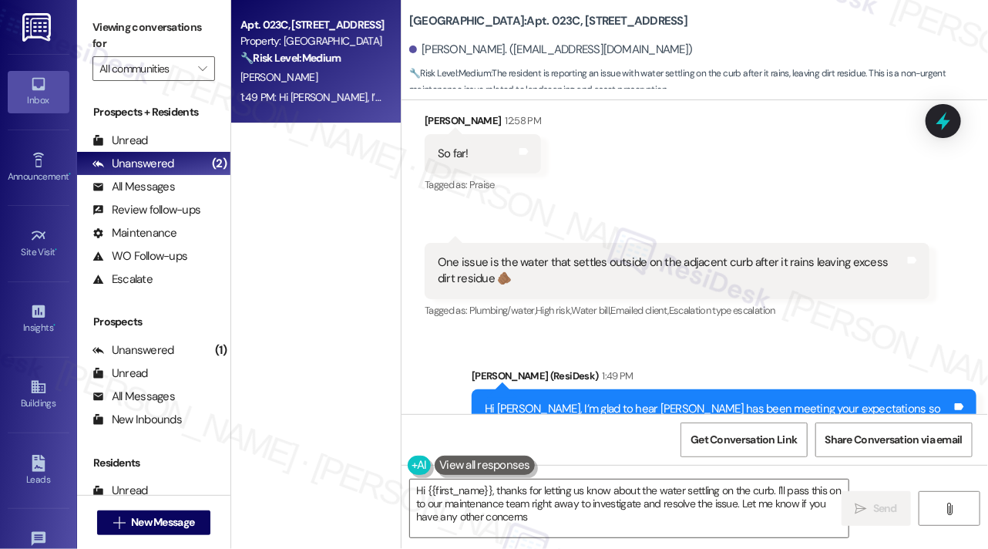
type textarea "Hi {{first_name}}, thanks for letting us know about the water settling on the c…"
